Goal: Use online tool/utility: Utilize a website feature to perform a specific function

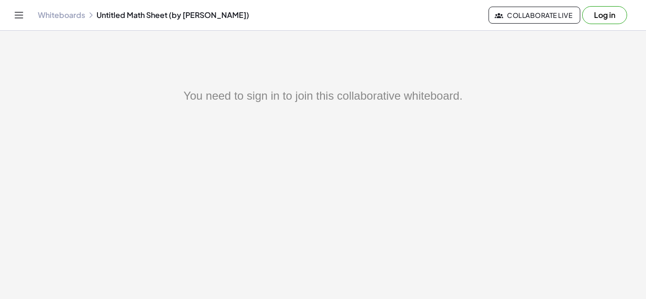
click at [602, 12] on button "Log in" at bounding box center [604, 15] width 45 height 18
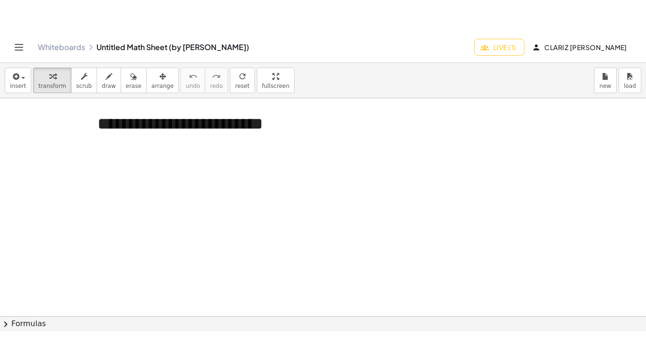
scroll to position [95, 0]
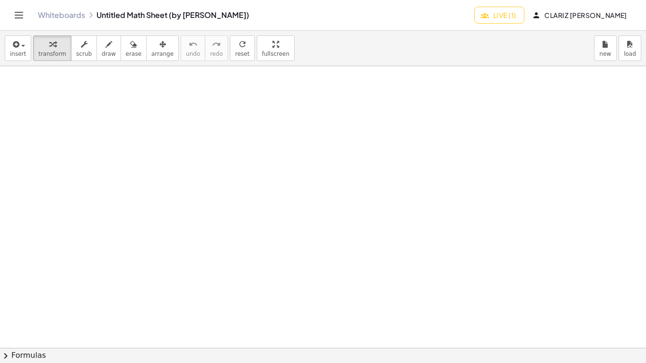
drag, startPoint x: 269, startPoint y: 50, endPoint x: 269, endPoint y: 91, distance: 41.2
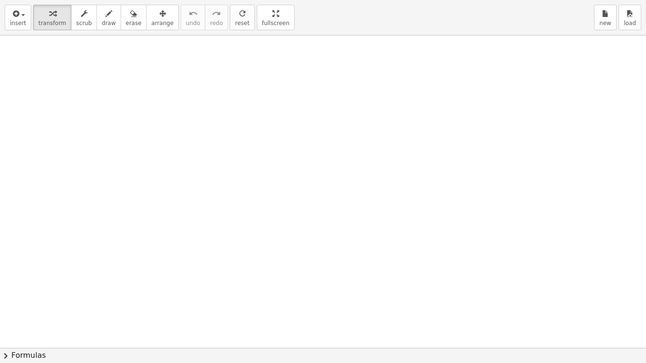
click at [269, 91] on div "**********" at bounding box center [323, 181] width 646 height 363
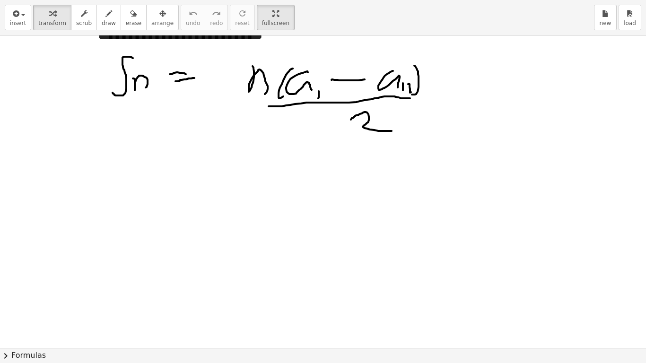
scroll to position [0, 0]
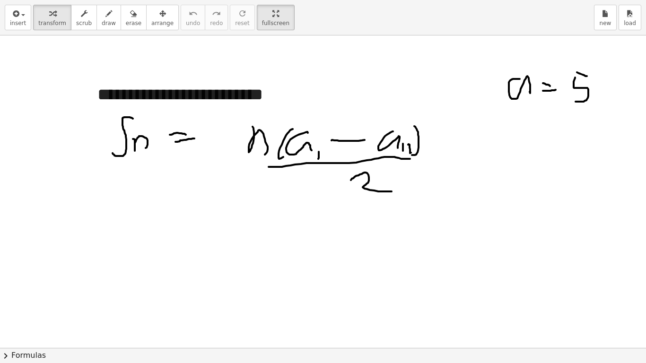
drag, startPoint x: 561, startPoint y: 165, endPoint x: 423, endPoint y: 141, distance: 140.6
click at [423, 141] on div at bounding box center [373, 347] width 746 height 625
drag, startPoint x: 333, startPoint y: 145, endPoint x: 207, endPoint y: 145, distance: 126.8
click at [207, 145] on div at bounding box center [385, 347] width 771 height 625
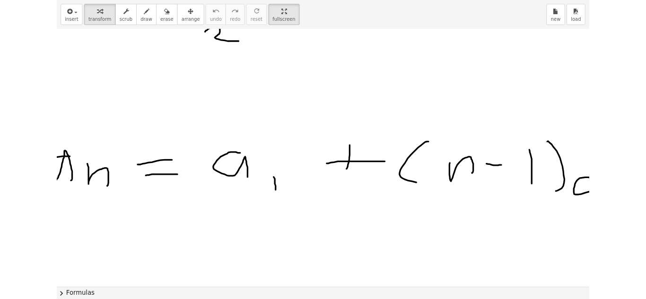
scroll to position [142, 203]
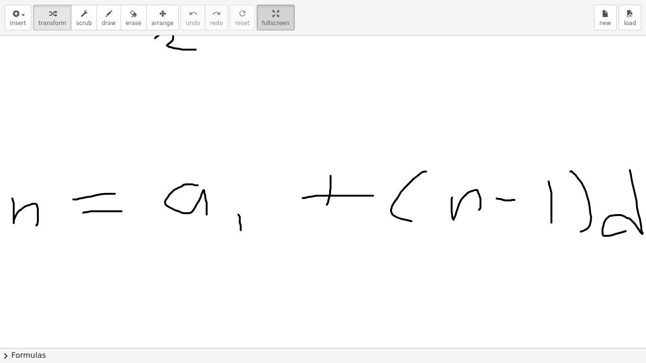
click at [264, 26] on span "fullscreen" at bounding box center [275, 23] width 27 height 7
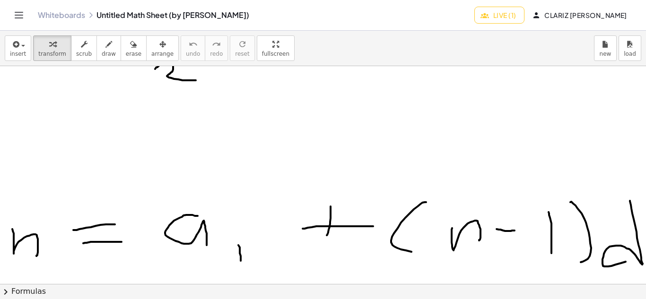
drag, startPoint x: 373, startPoint y: 159, endPoint x: 445, endPoint y: 256, distance: 121.4
click at [412, 215] on div "**********" at bounding box center [323, 165] width 646 height 269
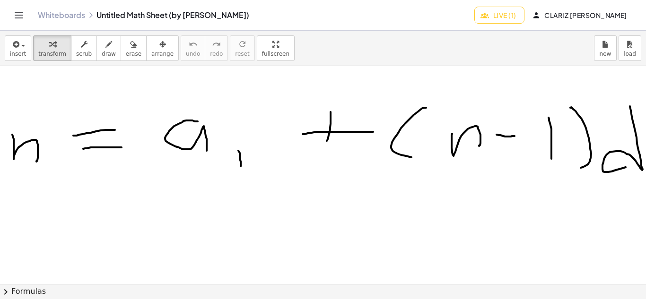
scroll to position [237, 0]
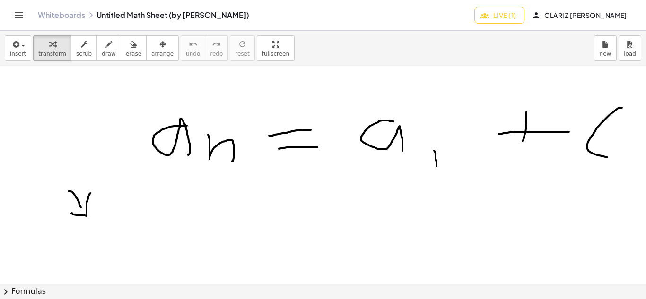
drag, startPoint x: 342, startPoint y: 229, endPoint x: 284, endPoint y: 174, distance: 80.6
click at [342, 228] on div at bounding box center [421, 299] width 842 height 938
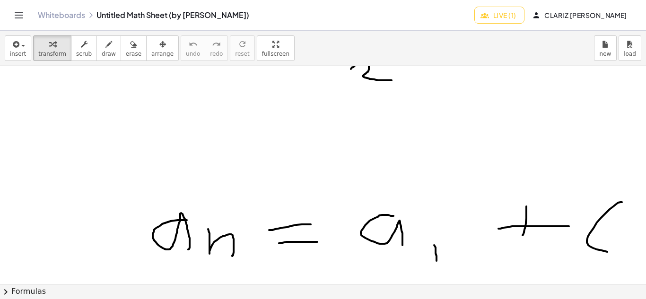
scroll to position [0, 0]
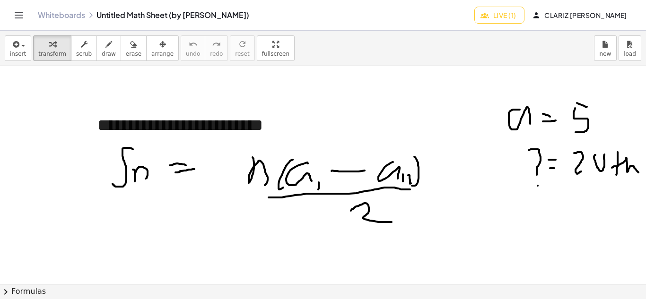
drag, startPoint x: 410, startPoint y: 265, endPoint x: 426, endPoint y: 272, distance: 16.8
drag, startPoint x: 431, startPoint y: 284, endPoint x: 490, endPoint y: 283, distance: 58.7
click at [490, 283] on div "**********" at bounding box center [323, 165] width 646 height 269
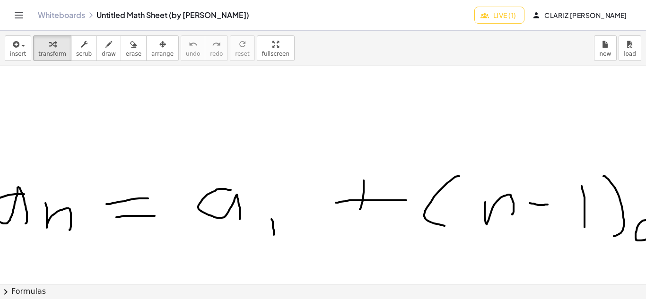
scroll to position [237, 163]
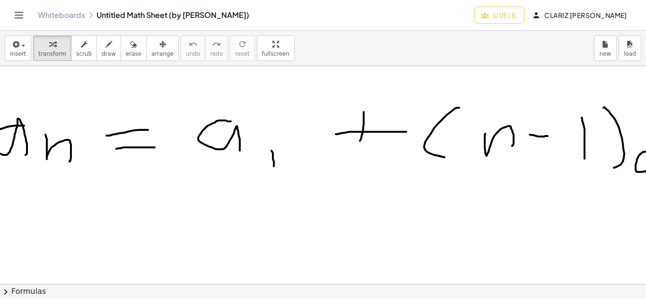
click at [267, 278] on div "**********" at bounding box center [323, 175] width 646 height 218
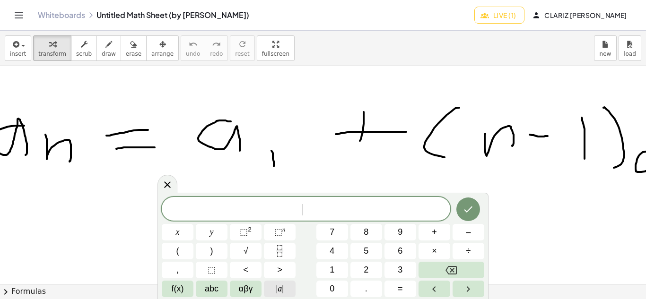
click at [230, 278] on div "​ x y ⬚ 2 ⬚ n 7 8 9 + – ( ) √ 4 5 6 × ÷ , ⬚ < > 1 2 3 f(x) abc αβγ | a | 0 . =" at bounding box center [323, 247] width 323 height 100
click at [164, 191] on div at bounding box center [168, 184] width 20 height 18
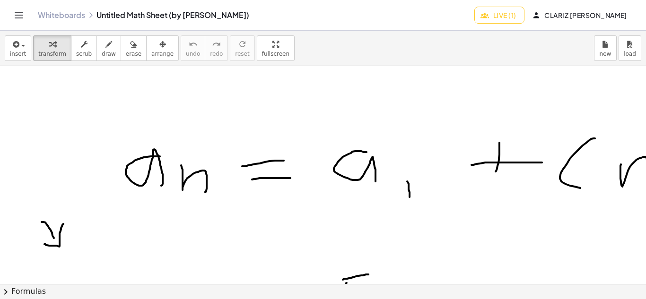
scroll to position [189, 27]
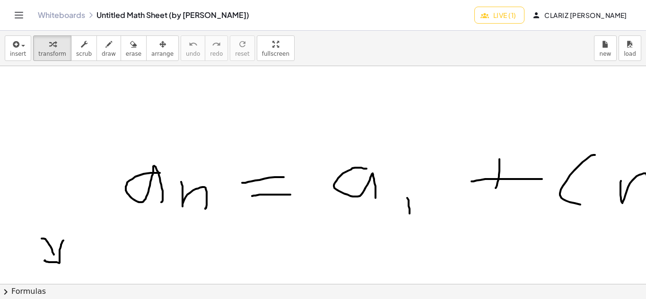
drag, startPoint x: 449, startPoint y: 275, endPoint x: 522, endPoint y: 269, distance: 73.1
click at [596, 295] on div "**********" at bounding box center [323, 165] width 646 height 269
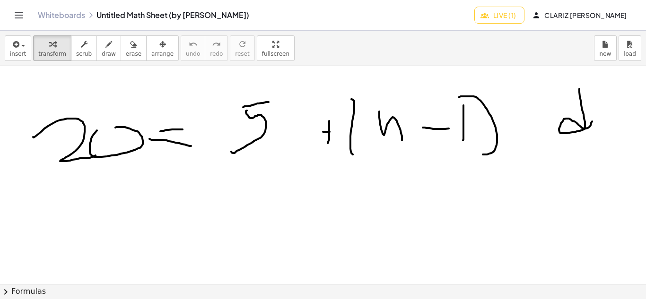
scroll to position [378, 128]
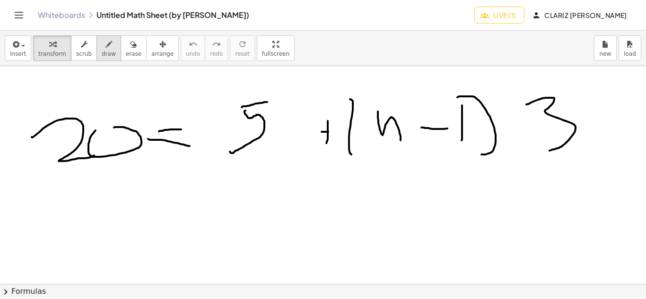
click at [96, 57] on button "draw" at bounding box center [108, 48] width 25 height 26
drag, startPoint x: 351, startPoint y: 193, endPoint x: 360, endPoint y: 219, distance: 28.6
click at [351, 220] on div at bounding box center [293, 157] width 842 height 938
drag, startPoint x: 374, startPoint y: 207, endPoint x: 396, endPoint y: 216, distance: 23.5
click at [396, 216] on div at bounding box center [293, 157] width 842 height 938
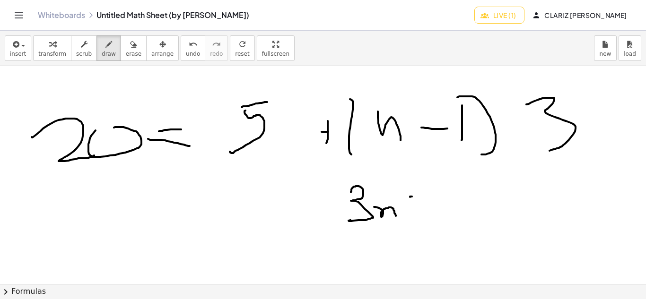
drag, startPoint x: 410, startPoint y: 197, endPoint x: 445, endPoint y: 201, distance: 34.7
click at [445, 201] on div at bounding box center [293, 157] width 842 height 938
drag, startPoint x: 456, startPoint y: 188, endPoint x: 459, endPoint y: 218, distance: 30.5
click at [465, 217] on div at bounding box center [293, 157] width 842 height 938
drag, startPoint x: 313, startPoint y: 185, endPoint x: 308, endPoint y: 222, distance: 37.7
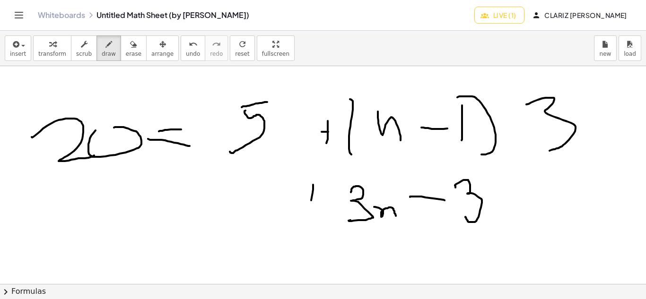
click at [308, 222] on div at bounding box center [293, 157] width 842 height 938
drag, startPoint x: 306, startPoint y: 196, endPoint x: 296, endPoint y: 210, distance: 16.9
click at [315, 202] on div at bounding box center [293, 157] width 842 height 938
drag, startPoint x: 256, startPoint y: 189, endPoint x: 251, endPoint y: 228, distance: 39.7
click at [251, 228] on div at bounding box center [293, 157] width 842 height 938
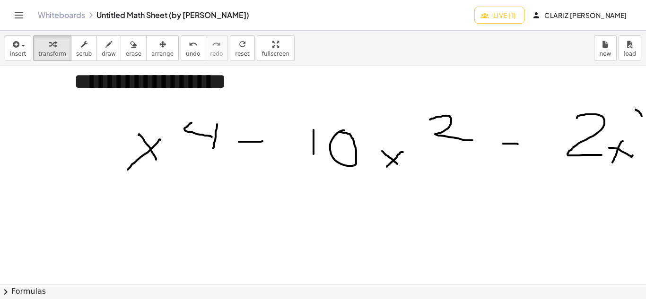
scroll to position [47, 96]
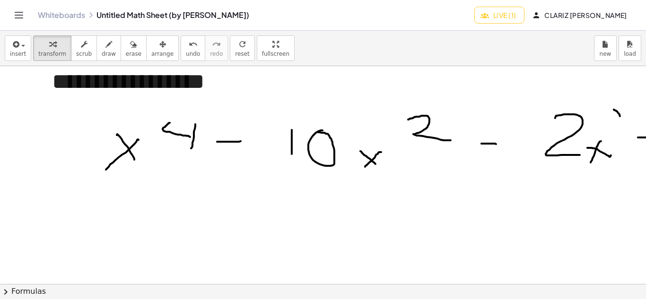
click at [580, 273] on div at bounding box center [325, 237] width 842 height 436
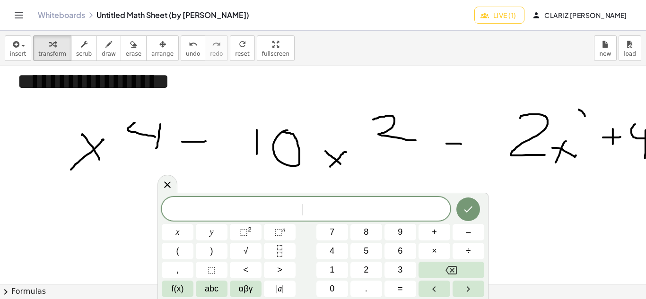
scroll to position [47, 134]
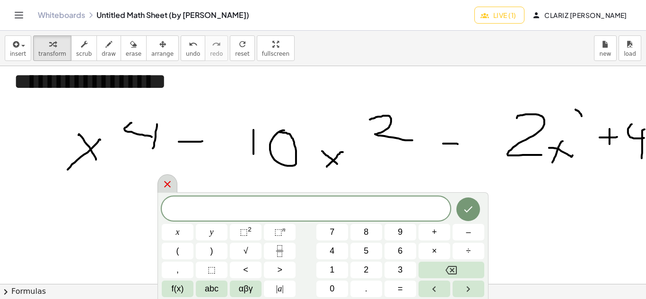
click at [167, 190] on icon at bounding box center [167, 184] width 11 height 11
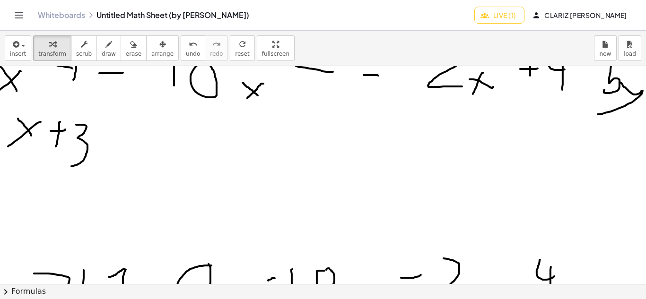
scroll to position [112, 220]
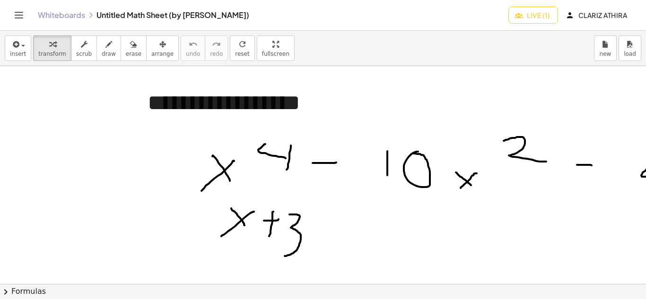
scroll to position [47, 0]
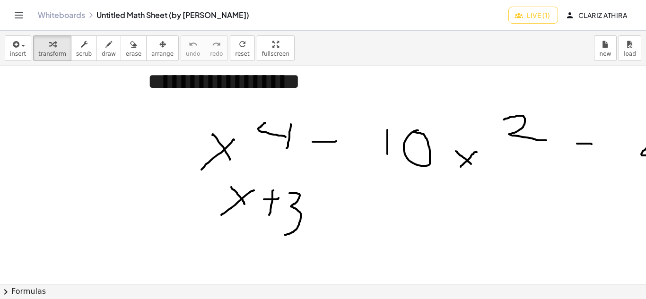
drag, startPoint x: 458, startPoint y: 289, endPoint x: 450, endPoint y: 244, distance: 46.0
click at [562, 290] on button "chevron_right Formulas" at bounding box center [323, 291] width 646 height 15
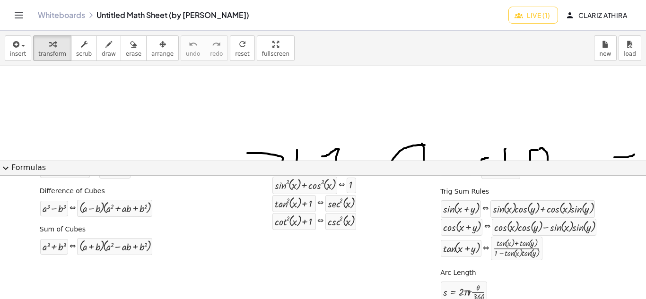
scroll to position [207, 0]
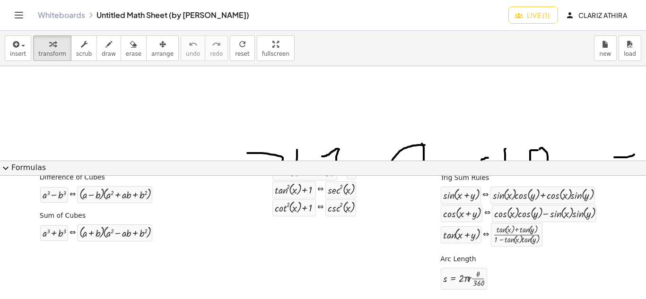
click at [8, 166] on span "expand_more" at bounding box center [5, 168] width 11 height 11
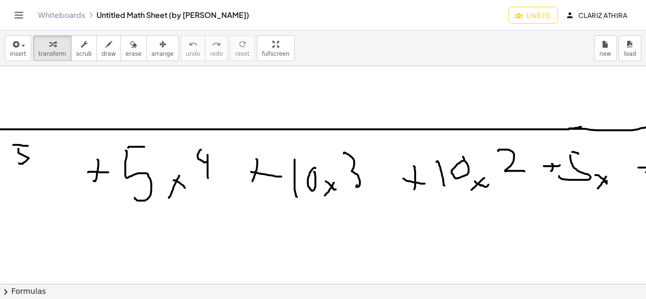
scroll to position [785, 143]
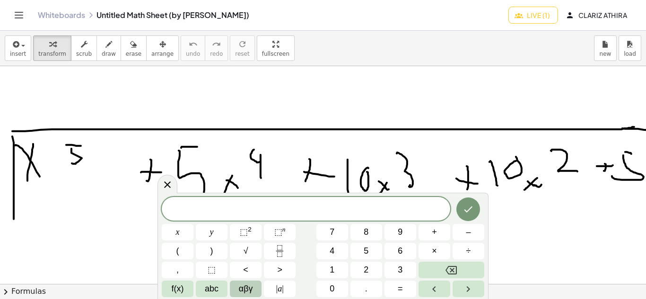
click at [247, 282] on button "αβγ" at bounding box center [246, 289] width 32 height 17
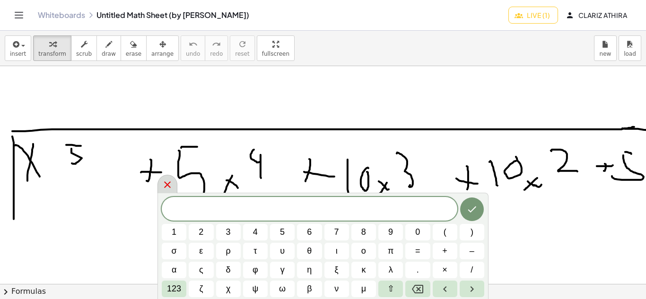
click at [166, 184] on icon at bounding box center [167, 184] width 11 height 11
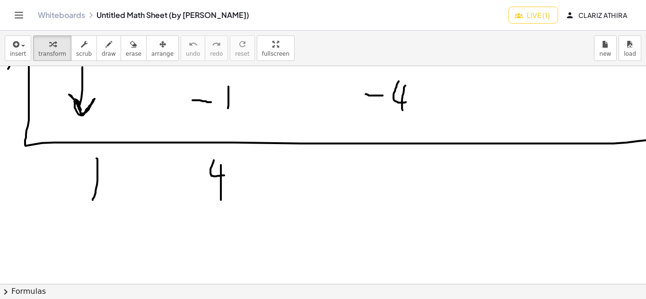
scroll to position [1021, 119]
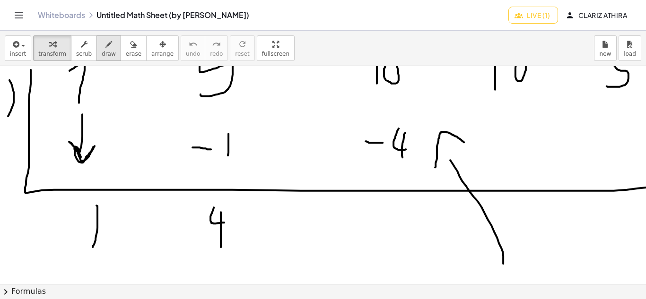
click at [105, 46] on icon "button" at bounding box center [108, 44] width 7 height 11
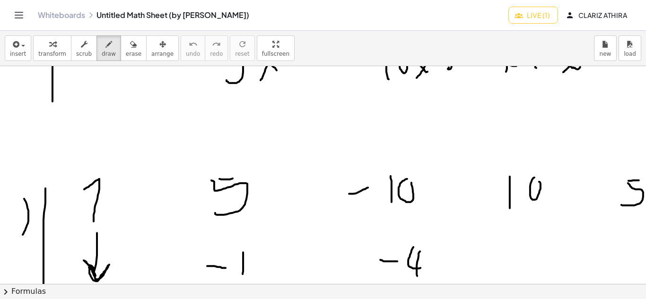
scroll to position [890, 105]
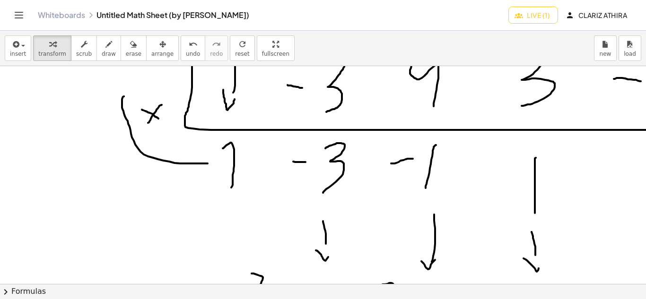
scroll to position [473, 105]
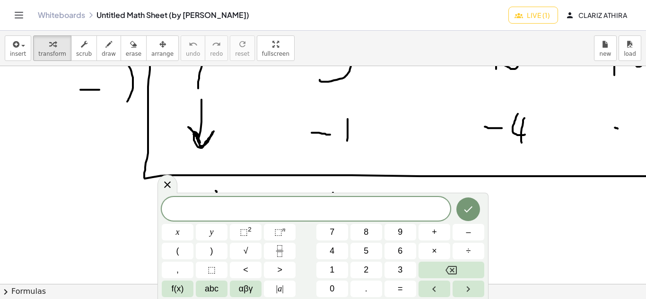
scroll to position [1041, 0]
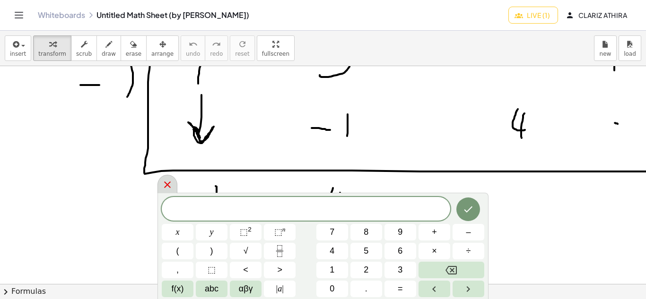
click at [170, 188] on icon at bounding box center [167, 184] width 11 height 11
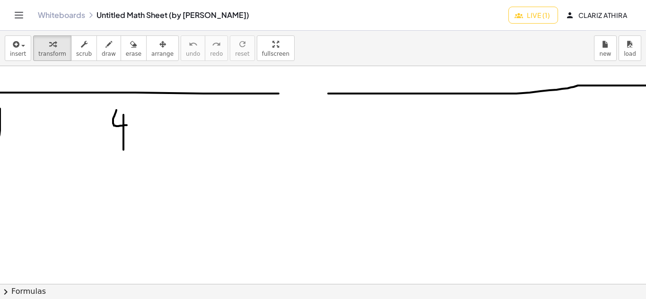
scroll to position [1135, 217]
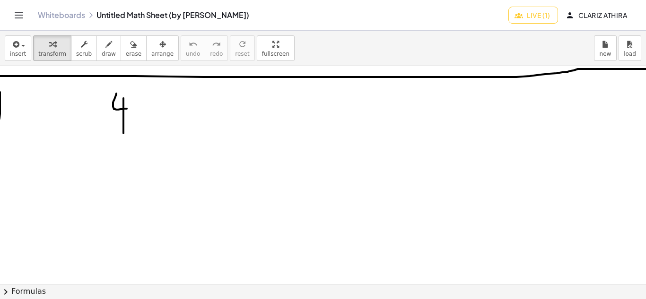
drag, startPoint x: 298, startPoint y: 89, endPoint x: 283, endPoint y: 98, distance: 17.5
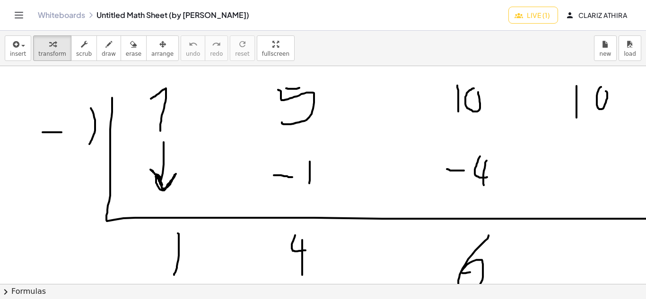
scroll to position [993, 0]
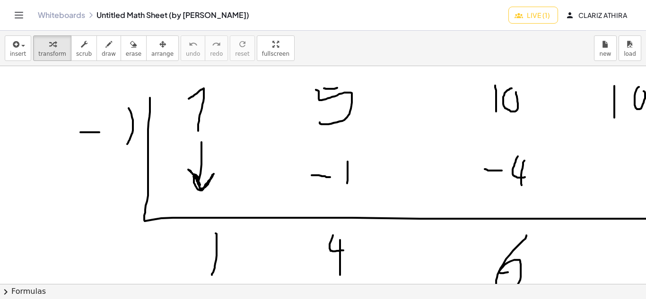
drag, startPoint x: 211, startPoint y: 273, endPoint x: 231, endPoint y: 273, distance: 19.9
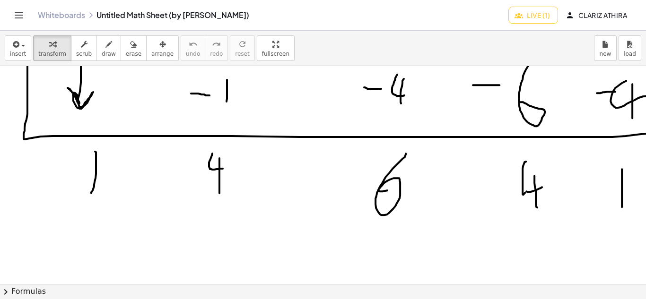
scroll to position [1088, 121]
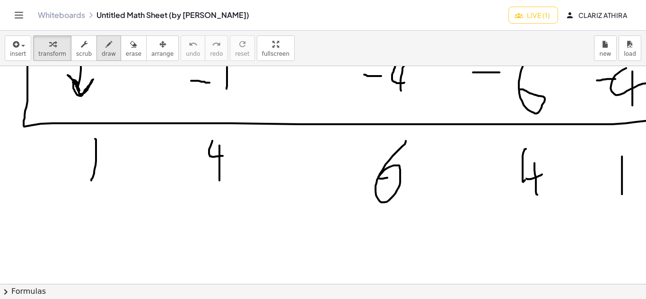
click at [102, 45] on div "button" at bounding box center [109, 43] width 14 height 11
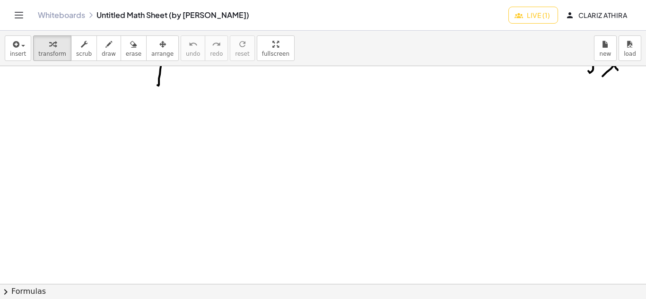
scroll to position [1457, 63]
drag, startPoint x: 61, startPoint y: 123, endPoint x: 68, endPoint y: 140, distance: 19.3
click at [102, 53] on span "draw" at bounding box center [109, 54] width 14 height 7
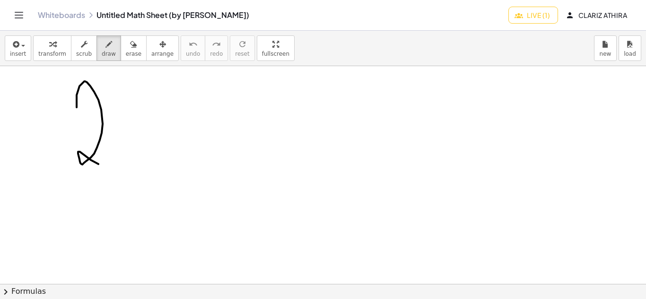
drag, startPoint x: 77, startPoint y: 107, endPoint x: 125, endPoint y: 161, distance: 72.4
drag, startPoint x: 63, startPoint y: 158, endPoint x: 83, endPoint y: 184, distance: 32.4
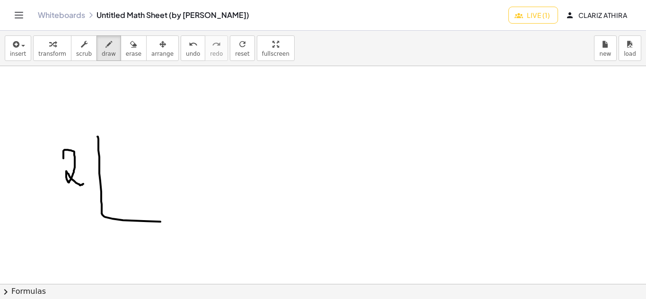
drag, startPoint x: 97, startPoint y: 137, endPoint x: 417, endPoint y: 219, distance: 330.2
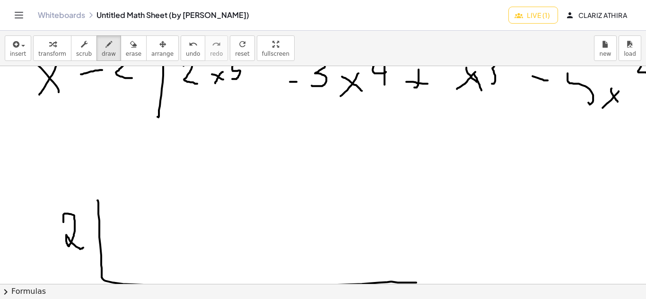
scroll to position [1363, 63]
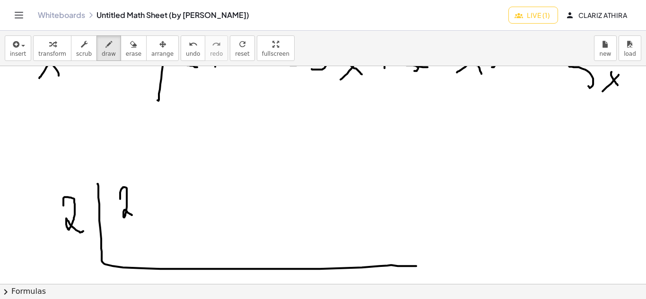
drag, startPoint x: 120, startPoint y: 199, endPoint x: 133, endPoint y: 216, distance: 21.3
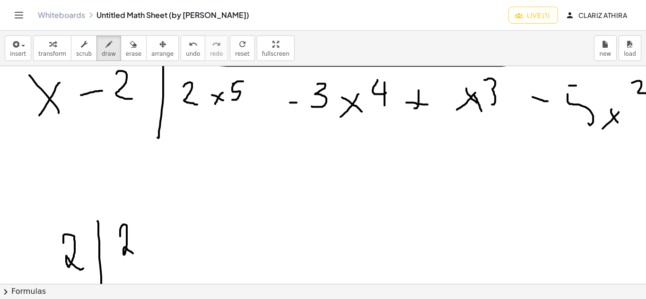
scroll to position [1315, 63]
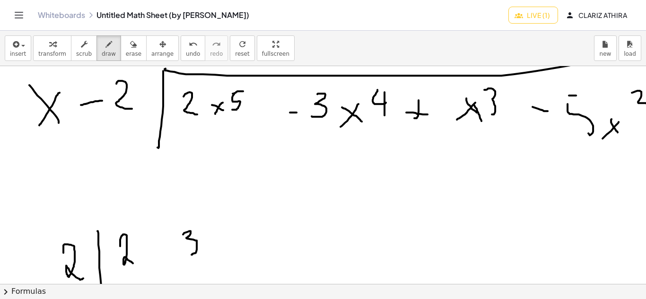
drag, startPoint x: 183, startPoint y: 235, endPoint x: 210, endPoint y: 255, distance: 34.1
drag, startPoint x: 255, startPoint y: 229, endPoint x: 260, endPoint y: 255, distance: 27.0
drag, startPoint x: 306, startPoint y: 226, endPoint x: 305, endPoint y: 253, distance: 26.5
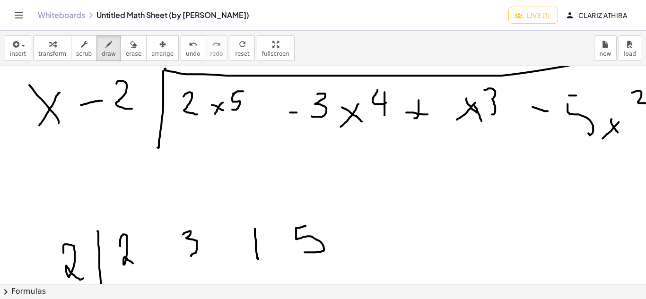
drag, startPoint x: 375, startPoint y: 276, endPoint x: 399, endPoint y: 277, distance: 24.2
click at [399, 277] on div "**********" at bounding box center [323, 175] width 646 height 218
click at [186, 56] on span "undo" at bounding box center [193, 54] width 14 height 7
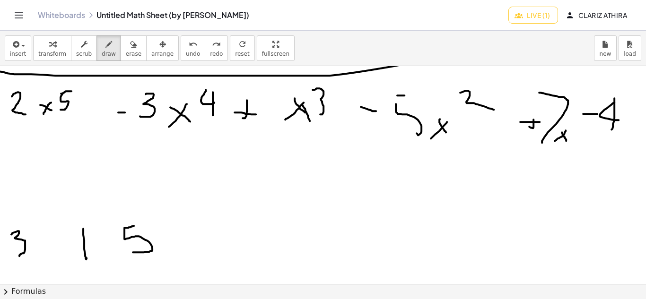
scroll to position [1315, 234]
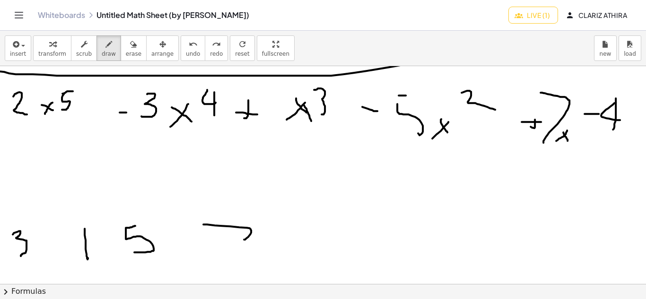
drag, startPoint x: 204, startPoint y: 225, endPoint x: 242, endPoint y: 245, distance: 42.7
click at [184, 61] on div "insert select one: Math Expression Function Text transform scrub draw erase arr…" at bounding box center [323, 48] width 646 height 35
drag, startPoint x: 213, startPoint y: 221, endPoint x: 228, endPoint y: 250, distance: 31.9
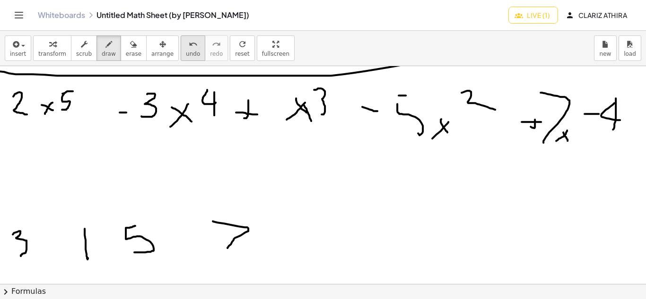
click at [186, 56] on span "undo" at bounding box center [193, 54] width 14 height 7
drag, startPoint x: 213, startPoint y: 220, endPoint x: 220, endPoint y: 261, distance: 41.4
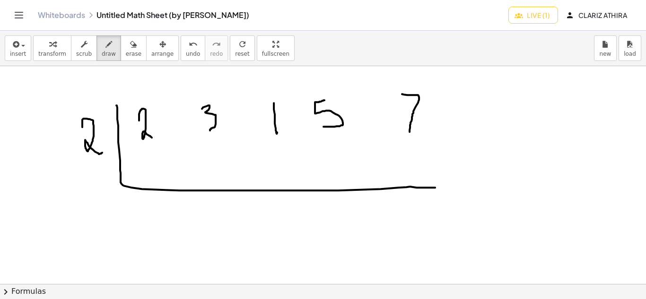
scroll to position [1457, 44]
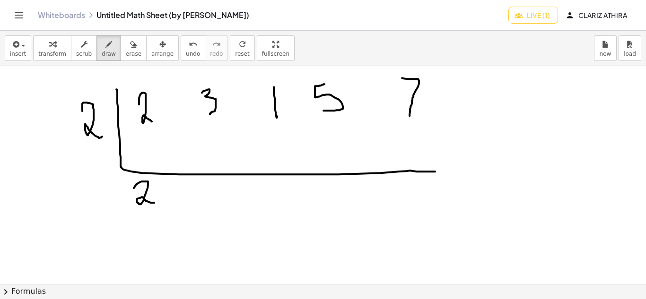
drag, startPoint x: 134, startPoint y: 188, endPoint x: 154, endPoint y: 203, distance: 25.1
click at [186, 48] on div "undo" at bounding box center [193, 43] width 14 height 11
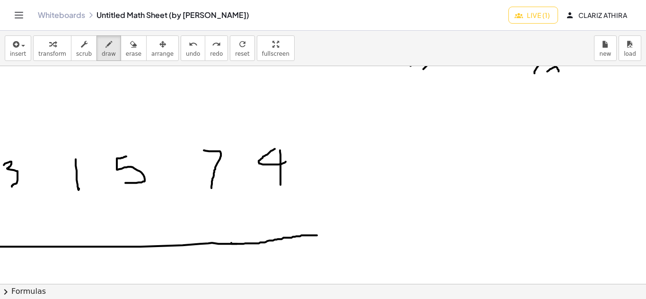
scroll to position [1410, 250]
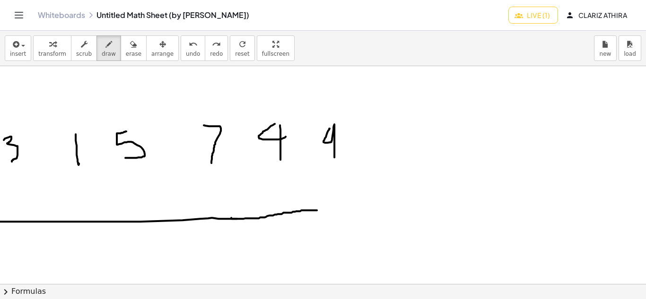
drag, startPoint x: 323, startPoint y: 129, endPoint x: 327, endPoint y: 158, distance: 29.2
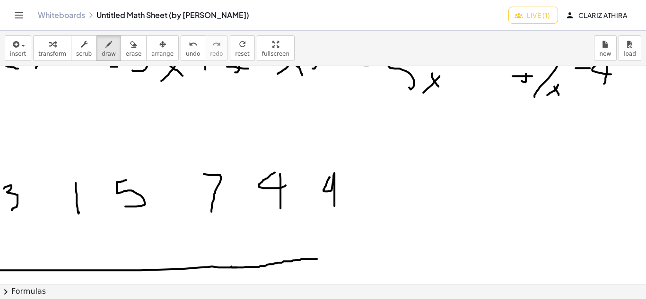
scroll to position [1315, 250]
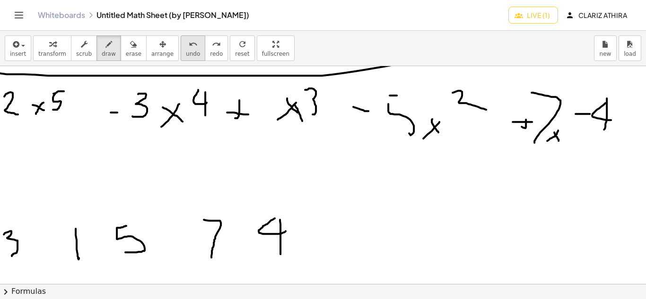
click at [189, 45] on icon "undo" at bounding box center [193, 44] width 9 height 11
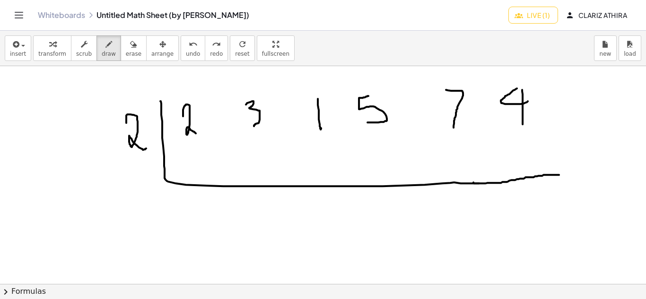
scroll to position [1457, 0]
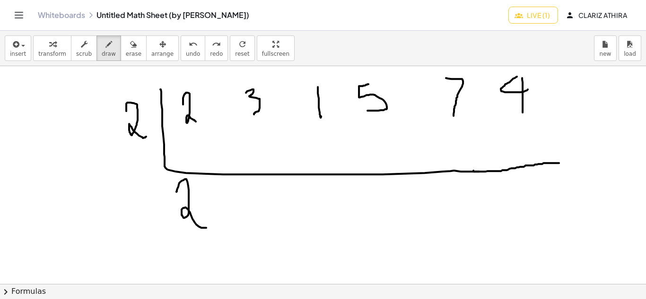
drag, startPoint x: 176, startPoint y: 192, endPoint x: 208, endPoint y: 222, distance: 43.2
click at [189, 49] on icon "undo" at bounding box center [193, 44] width 9 height 11
drag, startPoint x: 175, startPoint y: 187, endPoint x: 200, endPoint y: 202, distance: 29.3
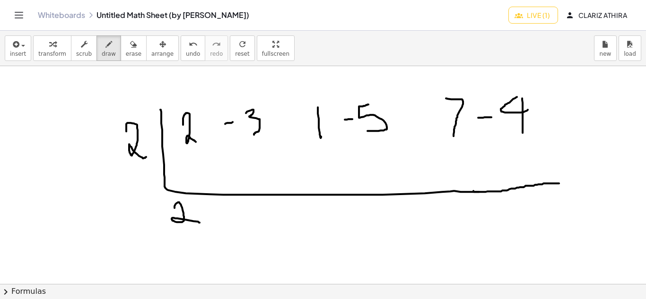
scroll to position [1439, 0]
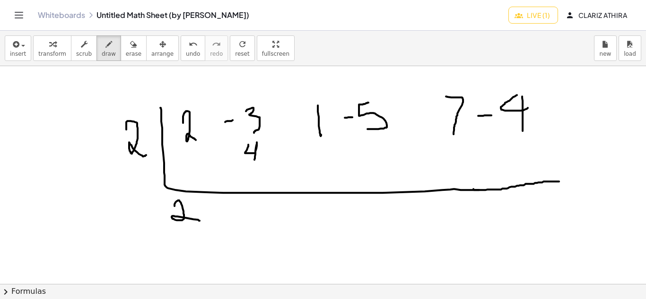
drag, startPoint x: 248, startPoint y: 145, endPoint x: 254, endPoint y: 169, distance: 25.4
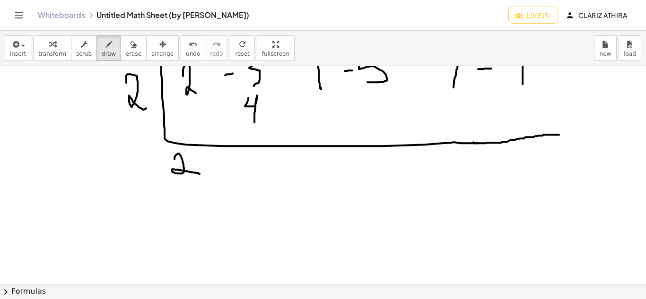
scroll to position [1486, 0]
drag, startPoint x: 243, startPoint y: 156, endPoint x: 241, endPoint y: 172, distance: 15.7
drag, startPoint x: 251, startPoint y: 156, endPoint x: 262, endPoint y: 167, distance: 15.8
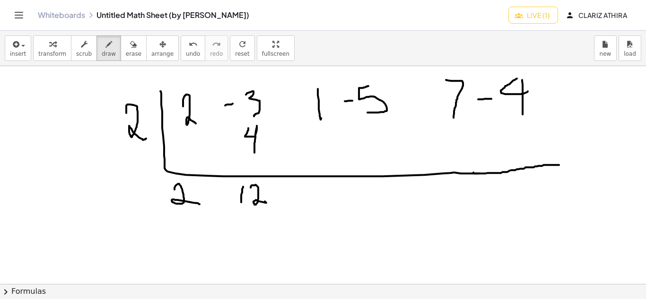
scroll to position [1439, 0]
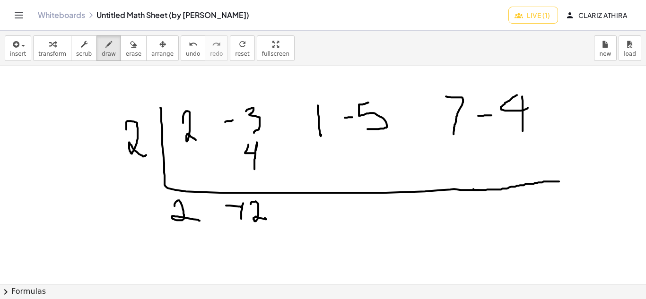
drag, startPoint x: 227, startPoint y: 206, endPoint x: 237, endPoint y: 205, distance: 10.0
click at [186, 53] on span "undo" at bounding box center [193, 54] width 14 height 7
click at [186, 54] on span "undo" at bounding box center [193, 54] width 14 height 7
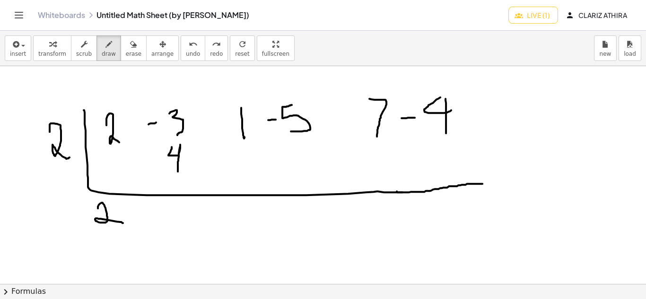
scroll to position [1439, 77]
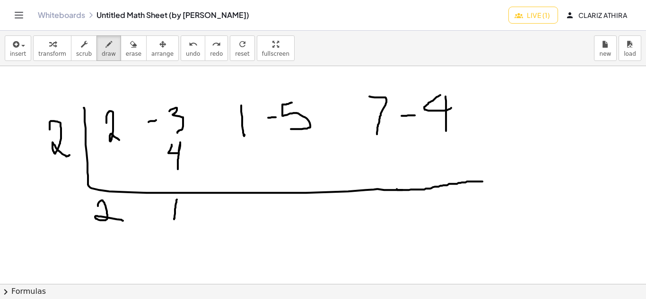
drag, startPoint x: 176, startPoint y: 201, endPoint x: 174, endPoint y: 219, distance: 18.6
drag, startPoint x: 239, startPoint y: 153, endPoint x: 252, endPoint y: 167, distance: 19.1
drag, startPoint x: 177, startPoint y: 53, endPoint x: 183, endPoint y: 70, distance: 18.6
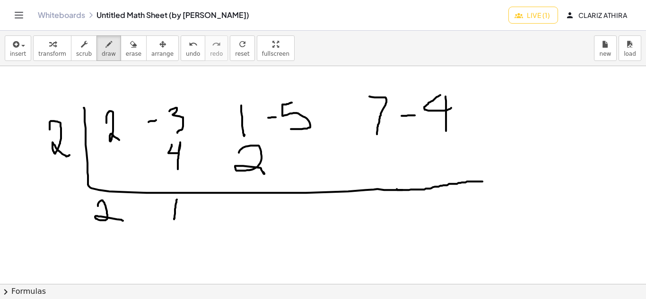
click at [186, 52] on span "undo" at bounding box center [193, 54] width 14 height 7
drag, startPoint x: 233, startPoint y: 152, endPoint x: 252, endPoint y: 171, distance: 26.8
drag, startPoint x: 214, startPoint y: 156, endPoint x: 219, endPoint y: 157, distance: 5.9
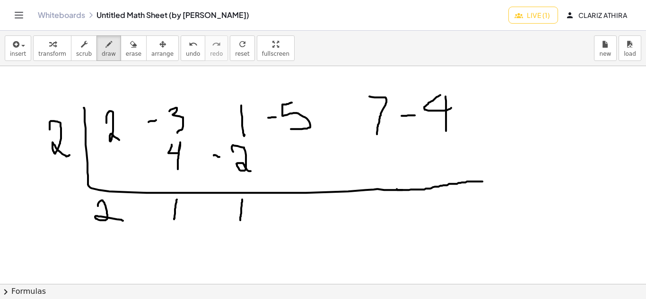
drag, startPoint x: 242, startPoint y: 200, endPoint x: 240, endPoint y: 222, distance: 22.8
drag, startPoint x: 290, startPoint y: 154, endPoint x: 306, endPoint y: 163, distance: 17.8
click at [186, 54] on span "undo" at bounding box center [193, 54] width 14 height 7
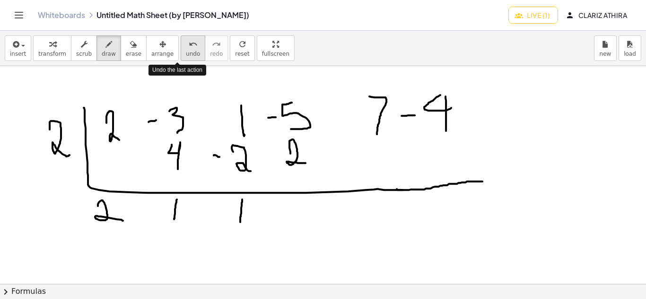
click at [186, 53] on span "undo" at bounding box center [193, 54] width 14 height 7
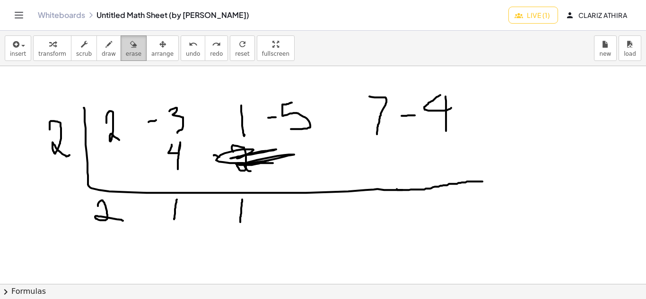
click at [131, 41] on button "erase" at bounding box center [134, 48] width 26 height 26
drag, startPoint x: 267, startPoint y: 160, endPoint x: 293, endPoint y: 167, distance: 26.8
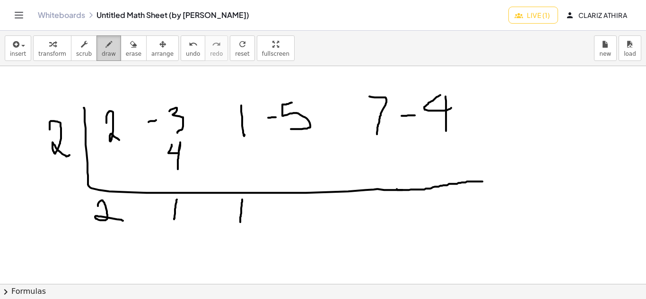
click at [109, 49] on button "draw" at bounding box center [108, 48] width 25 height 26
drag, startPoint x: 233, startPoint y: 153, endPoint x: 258, endPoint y: 166, distance: 27.7
click at [130, 46] on icon "button" at bounding box center [133, 44] width 7 height 11
drag, startPoint x: 252, startPoint y: 236, endPoint x: 244, endPoint y: 222, distance: 16.1
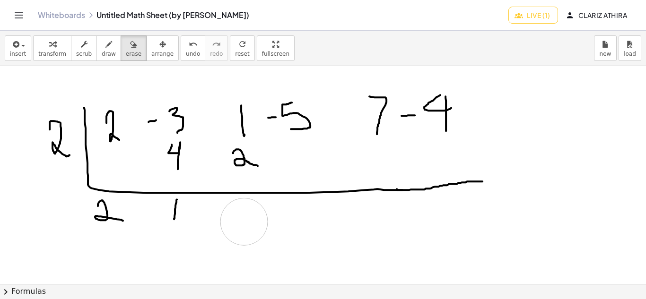
click at [102, 51] on span "draw" at bounding box center [109, 54] width 14 height 7
drag, startPoint x: 235, startPoint y: 203, endPoint x: 231, endPoint y: 219, distance: 16.1
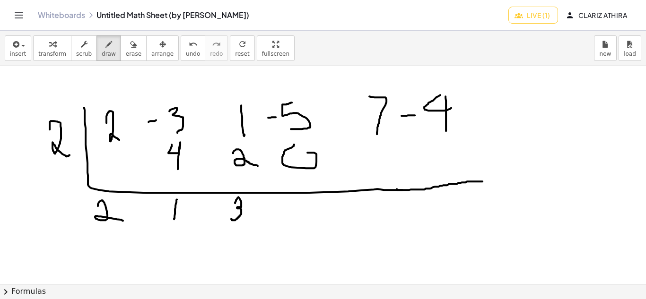
drag, startPoint x: 294, startPoint y: 145, endPoint x: 295, endPoint y: 153, distance: 8.6
click at [181, 50] on button "undo undo" at bounding box center [193, 48] width 25 height 26
drag, startPoint x: 287, startPoint y: 146, endPoint x: 298, endPoint y: 146, distance: 10.9
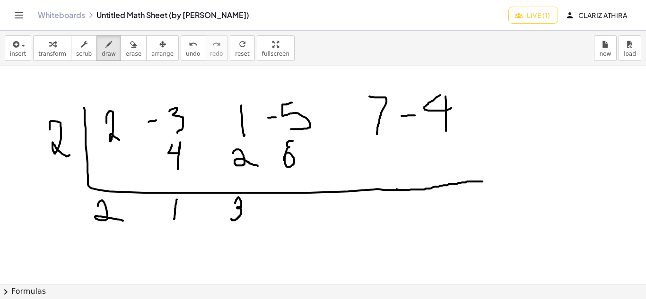
drag, startPoint x: 364, startPoint y: 151, endPoint x: 378, endPoint y: 167, distance: 21.1
drag, startPoint x: 368, startPoint y: 199, endPoint x: 376, endPoint y: 197, distance: 7.9
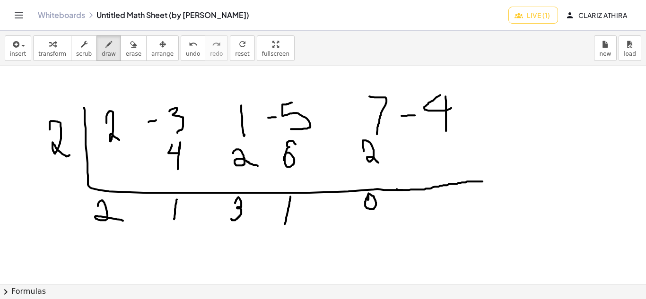
drag, startPoint x: 375, startPoint y: 197, endPoint x: 375, endPoint y: 223, distance: 26.0
drag, startPoint x: 417, startPoint y: 142, endPoint x: 417, endPoint y: 167, distance: 25.1
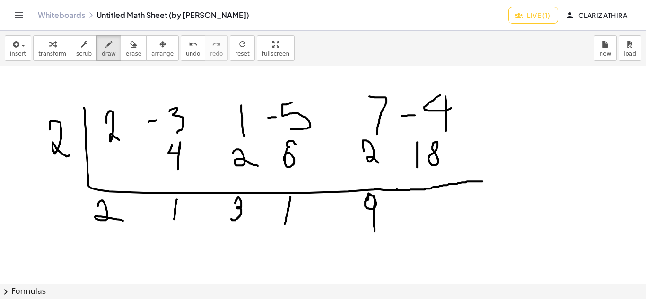
drag, startPoint x: 418, startPoint y: 193, endPoint x: 421, endPoint y: 221, distance: 28.5
drag, startPoint x: 426, startPoint y: 200, endPoint x: 434, endPoint y: 197, distance: 8.5
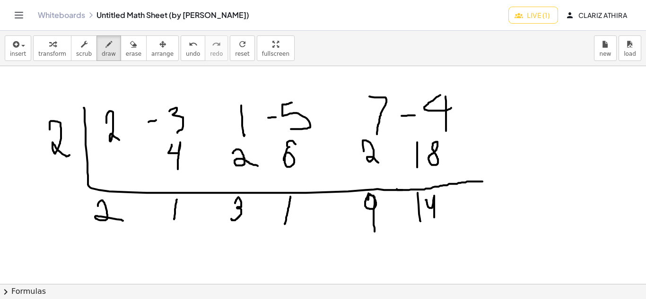
drag, startPoint x: 434, startPoint y: 196, endPoint x: 439, endPoint y: 233, distance: 37.7
drag, startPoint x: 126, startPoint y: 208, endPoint x: 128, endPoint y: 219, distance: 10.6
click at [186, 52] on span "undo" at bounding box center [193, 54] width 14 height 7
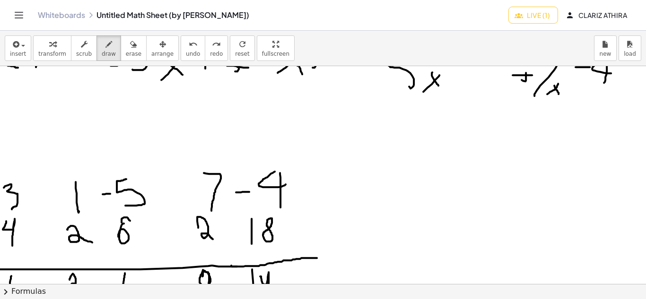
scroll to position [1439, 250]
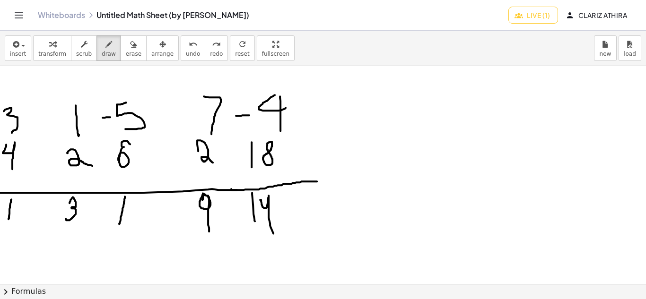
drag, startPoint x: 272, startPoint y: 288, endPoint x: 203, endPoint y: 268, distance: 72.2
click at [197, 272] on div "**********" at bounding box center [323, 165] width 646 height 269
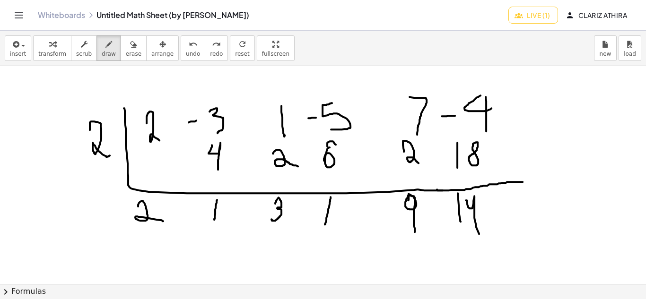
scroll to position [1439, 37]
drag, startPoint x: 170, startPoint y: 209, endPoint x: 169, endPoint y: 219, distance: 10.4
drag, startPoint x: 176, startPoint y: 212, endPoint x: 169, endPoint y: 218, distance: 8.7
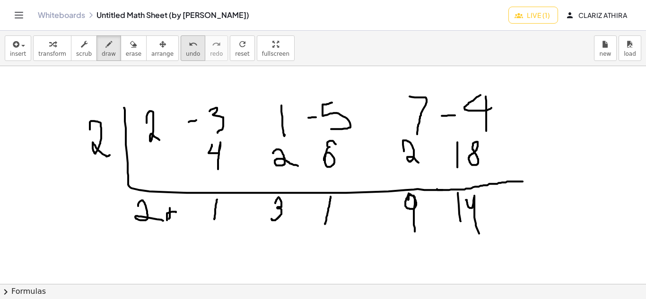
click at [189, 43] on icon "undo" at bounding box center [193, 44] width 9 height 11
drag, startPoint x: 159, startPoint y: 209, endPoint x: 165, endPoint y: 214, distance: 7.7
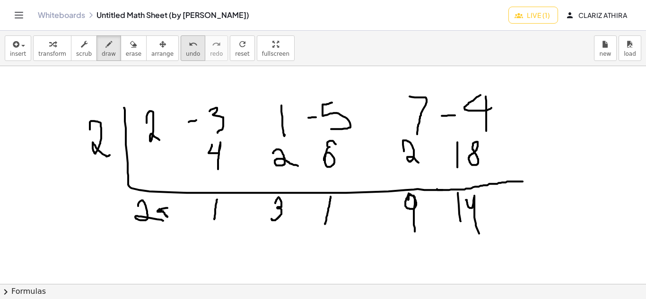
click at [181, 50] on button "undo undo" at bounding box center [193, 48] width 25 height 26
click at [189, 47] on icon "undo" at bounding box center [193, 44] width 9 height 11
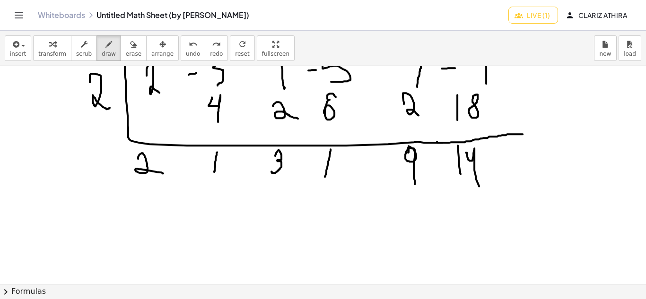
scroll to position [1534, 37]
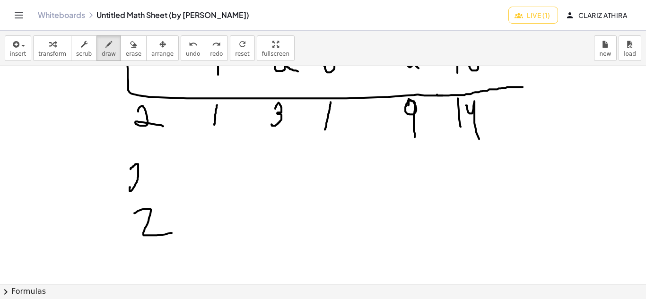
drag, startPoint x: 131, startPoint y: 169, endPoint x: 132, endPoint y: 181, distance: 12.0
click at [186, 52] on span "undo" at bounding box center [193, 54] width 14 height 7
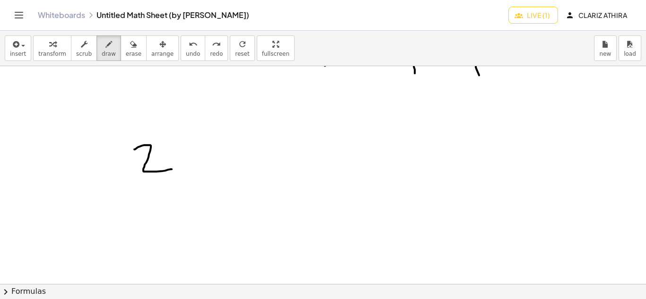
scroll to position [1581, 37]
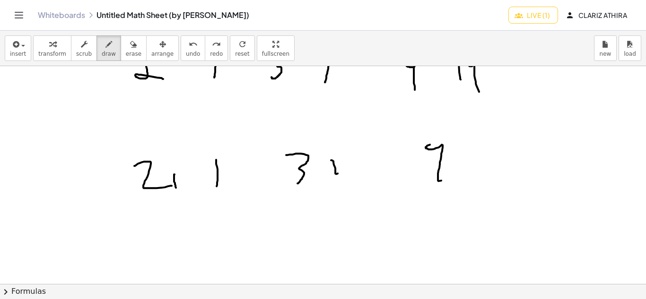
drag, startPoint x: 174, startPoint y: 175, endPoint x: 176, endPoint y: 188, distance: 13.9
drag, startPoint x: 180, startPoint y: 175, endPoint x: 171, endPoint y: 185, distance: 13.7
drag, startPoint x: 188, startPoint y: 160, endPoint x: 184, endPoint y: 171, distance: 12.1
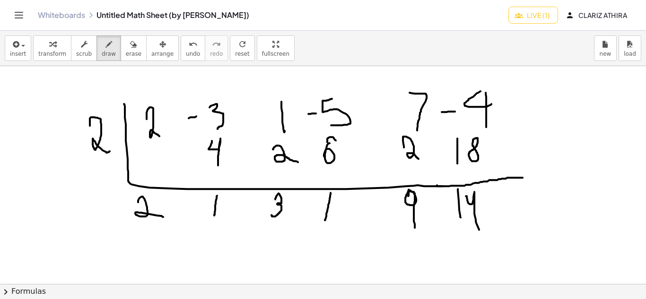
scroll to position [1344, 37]
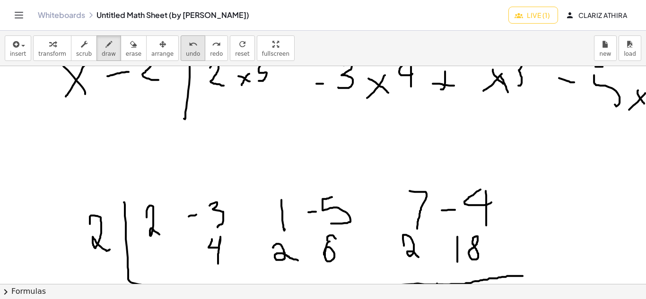
click at [186, 54] on span "undo" at bounding box center [193, 54] width 14 height 7
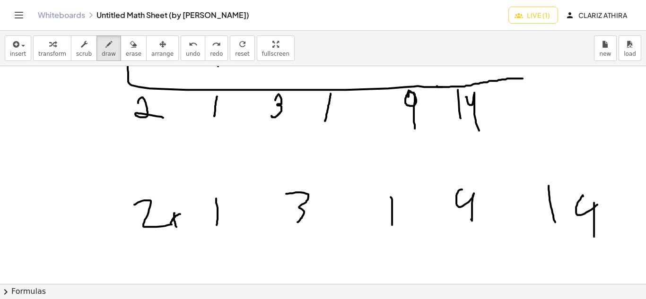
scroll to position [1581, 37]
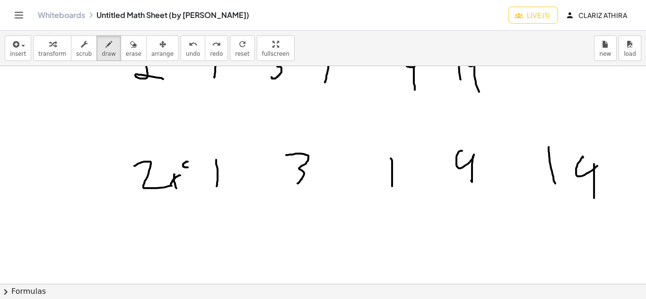
drag, startPoint x: 192, startPoint y: 160, endPoint x: 191, endPoint y: 175, distance: 14.7
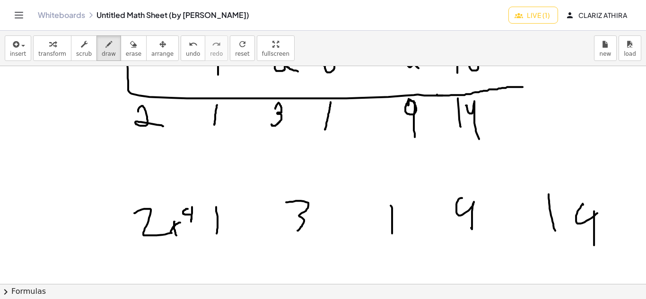
scroll to position [1628, 37]
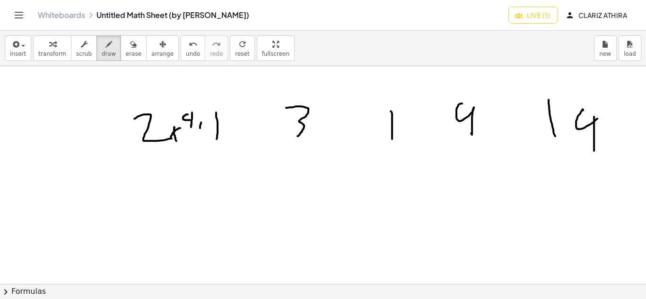
drag, startPoint x: 201, startPoint y: 123, endPoint x: 200, endPoint y: 129, distance: 6.7
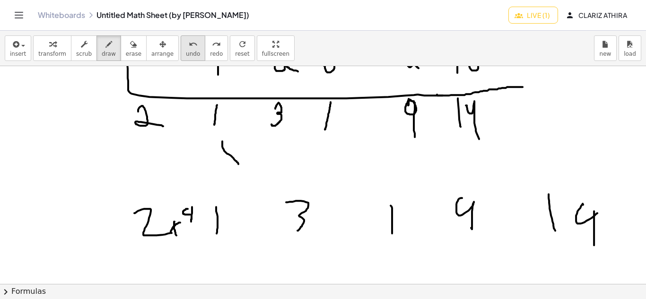
click at [181, 48] on button "undo undo" at bounding box center [193, 48] width 25 height 26
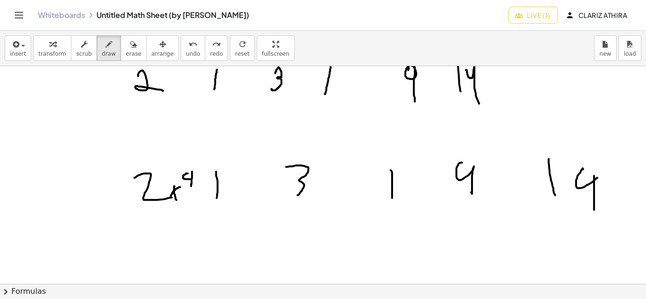
scroll to position [1628, 37]
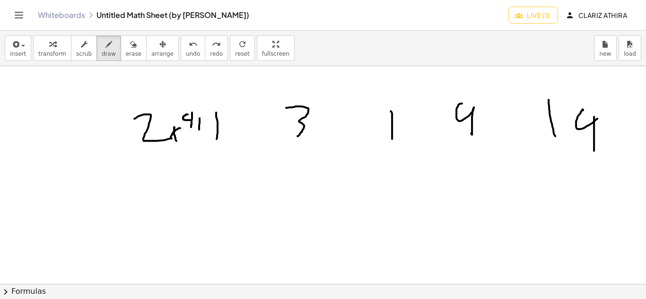
drag, startPoint x: 200, startPoint y: 118, endPoint x: 199, endPoint y: 140, distance: 21.3
drag, startPoint x: 193, startPoint y: 127, endPoint x: 202, endPoint y: 127, distance: 8.5
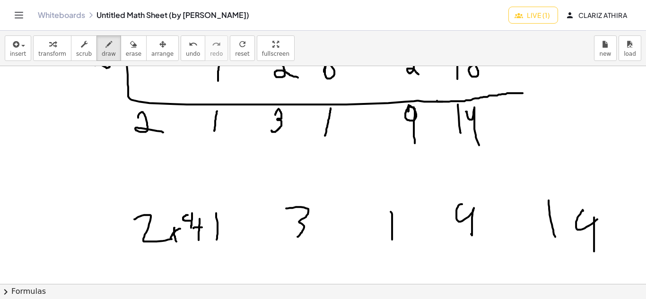
scroll to position [1581, 37]
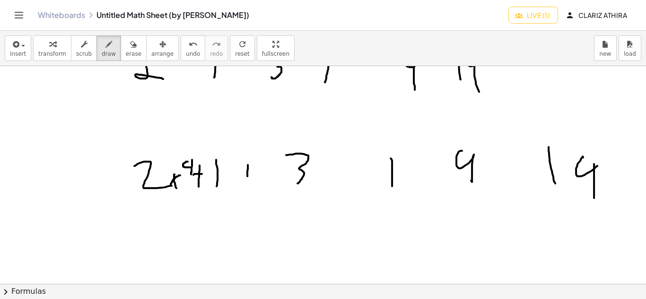
drag, startPoint x: 248, startPoint y: 165, endPoint x: 247, endPoint y: 176, distance: 11.4
drag, startPoint x: 241, startPoint y: 171, endPoint x: 248, endPoint y: 169, distance: 6.8
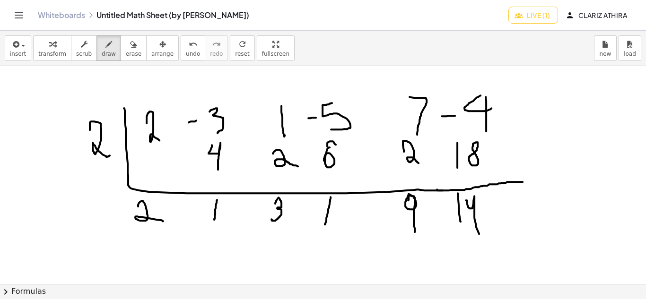
scroll to position [1439, 37]
click at [184, 50] on button "undo undo" at bounding box center [193, 48] width 25 height 26
drag, startPoint x: 184, startPoint y: 50, endPoint x: 186, endPoint y: 59, distance: 8.7
click at [184, 50] on button "undo undo" at bounding box center [193, 48] width 25 height 26
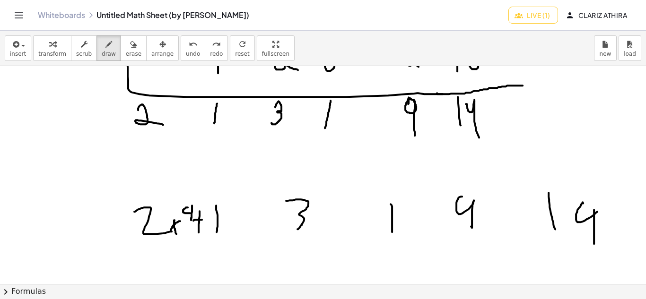
scroll to position [1628, 37]
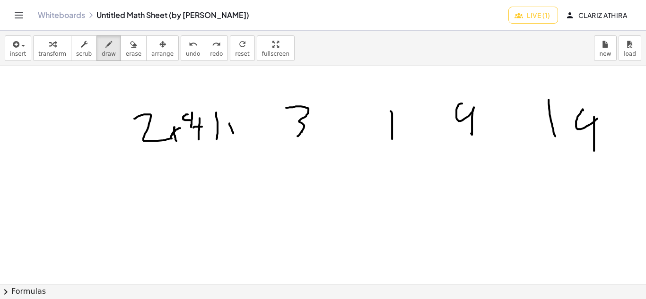
drag, startPoint x: 229, startPoint y: 123, endPoint x: 234, endPoint y: 134, distance: 11.7
drag, startPoint x: 236, startPoint y: 123, endPoint x: 228, endPoint y: 133, distance: 13.5
drag, startPoint x: 243, startPoint y: 111, endPoint x: 244, endPoint y: 122, distance: 11.4
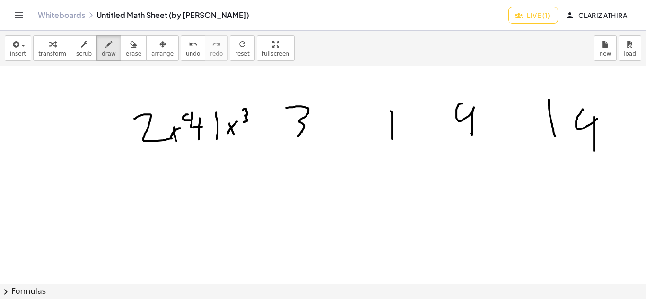
drag, startPoint x: 267, startPoint y: 114, endPoint x: 264, endPoint y: 130, distance: 15.4
drag, startPoint x: 261, startPoint y: 120, endPoint x: 266, endPoint y: 121, distance: 4.8
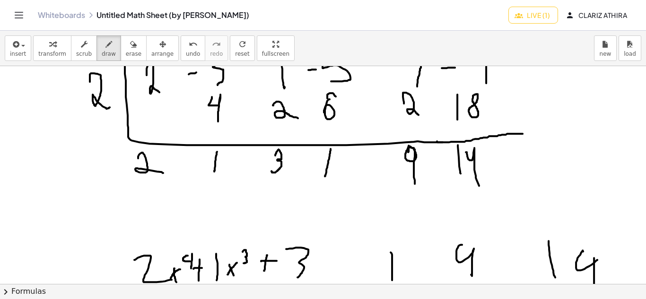
scroll to position [1581, 37]
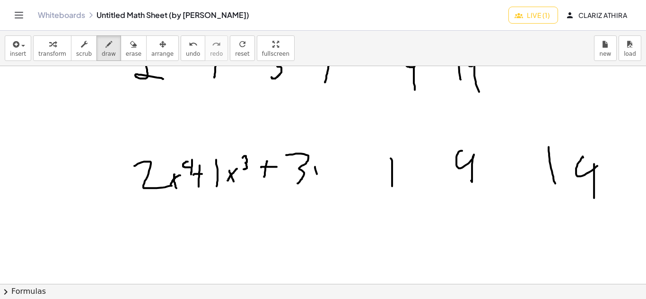
drag, startPoint x: 315, startPoint y: 167, endPoint x: 320, endPoint y: 182, distance: 15.1
drag, startPoint x: 324, startPoint y: 172, endPoint x: 313, endPoint y: 183, distance: 15.4
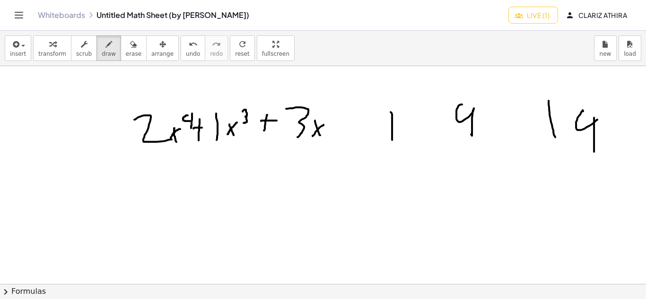
scroll to position [1628, 37]
drag, startPoint x: 328, startPoint y: 112, endPoint x: 338, endPoint y: 120, distance: 13.4
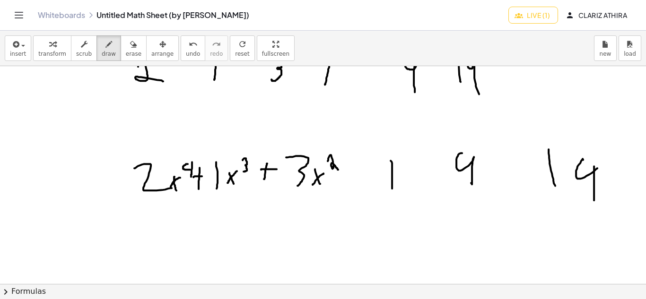
scroll to position [1534, 37]
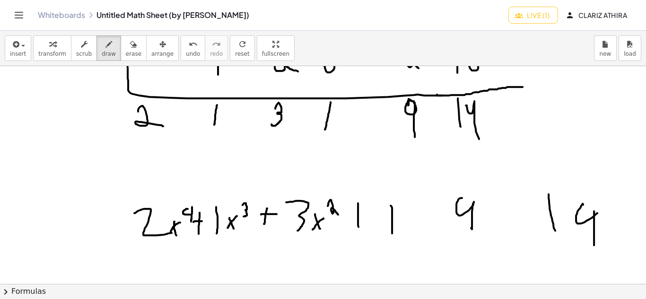
drag, startPoint x: 358, startPoint y: 203, endPoint x: 357, endPoint y: 218, distance: 14.2
drag, startPoint x: 352, startPoint y: 212, endPoint x: 365, endPoint y: 214, distance: 12.9
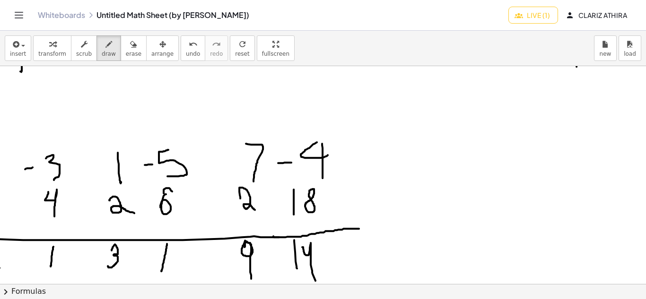
scroll to position [1534, 201]
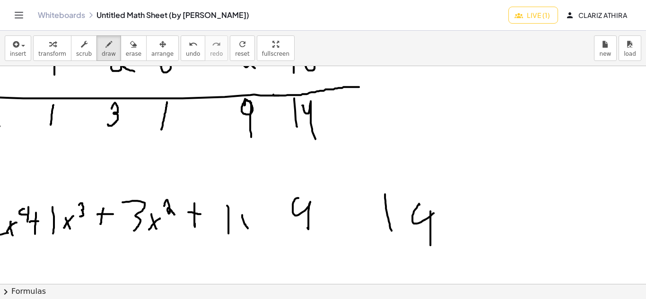
drag, startPoint x: 242, startPoint y: 215, endPoint x: 252, endPoint y: 214, distance: 9.6
drag, startPoint x: 246, startPoint y: 219, endPoint x: 255, endPoint y: 211, distance: 12.4
drag, startPoint x: 270, startPoint y: 202, endPoint x: 267, endPoint y: 215, distance: 12.6
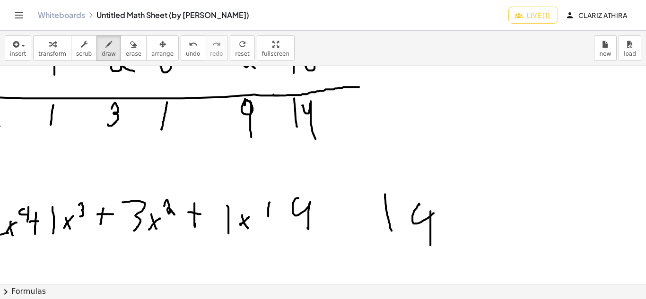
drag, startPoint x: 263, startPoint y: 208, endPoint x: 271, endPoint y: 208, distance: 7.6
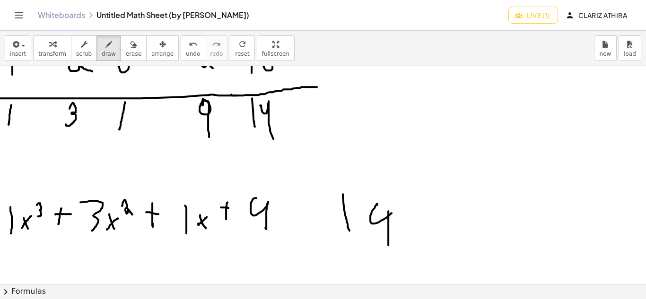
scroll to position [1628, 250]
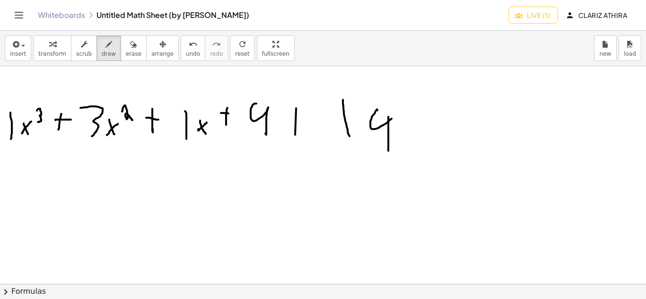
drag, startPoint x: 281, startPoint y: 123, endPoint x: 294, endPoint y: 124, distance: 12.4
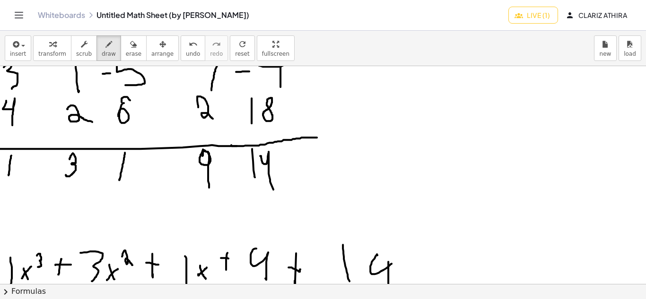
scroll to position [1534, 250]
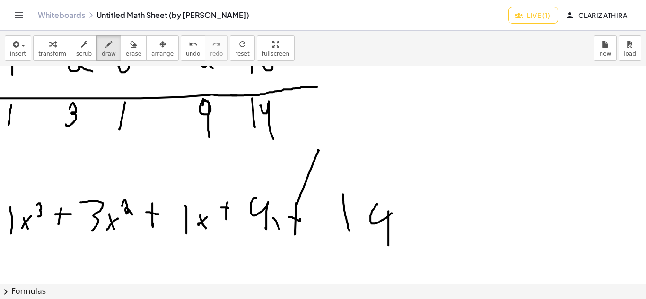
drag, startPoint x: 266, startPoint y: 218, endPoint x: 272, endPoint y: 229, distance: 12.7
drag, startPoint x: 272, startPoint y: 218, endPoint x: 265, endPoint y: 226, distance: 10.1
drag, startPoint x: 247, startPoint y: 200, endPoint x: 257, endPoint y: 203, distance: 10.9
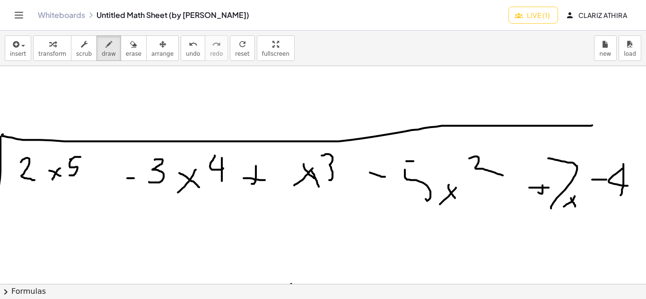
scroll to position [1250, 250]
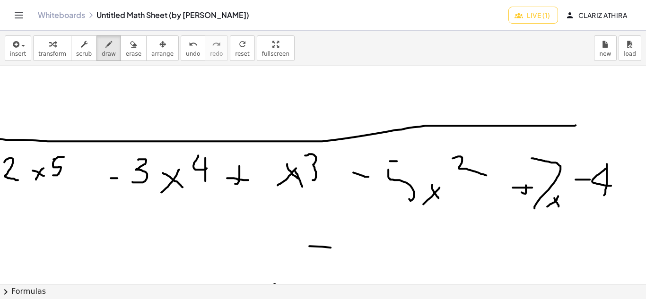
click at [189, 48] on icon "undo" at bounding box center [193, 44] width 9 height 11
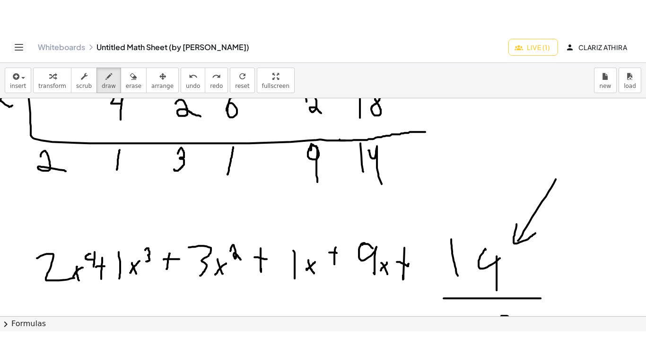
scroll to position [1515, 134]
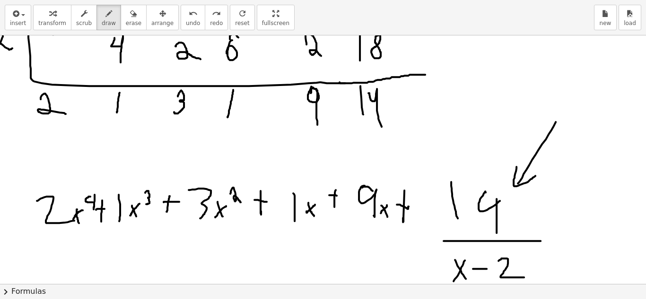
click at [266, 84] on div "**********" at bounding box center [323, 149] width 646 height 299
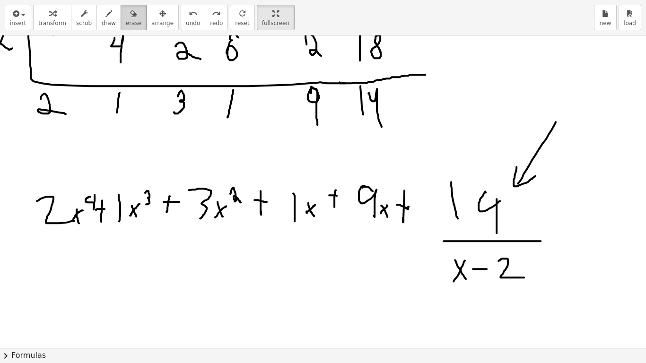
click at [121, 7] on button "erase" at bounding box center [134, 18] width 26 height 26
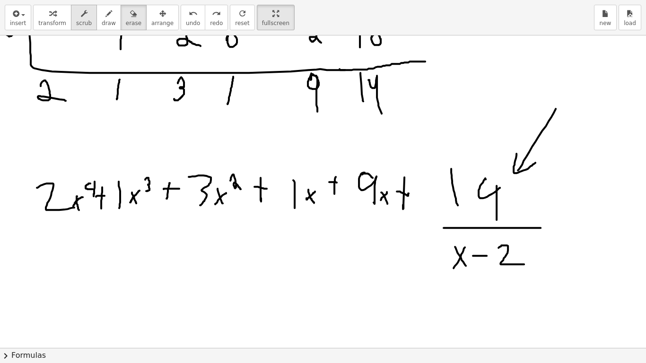
scroll to position [1615, 134]
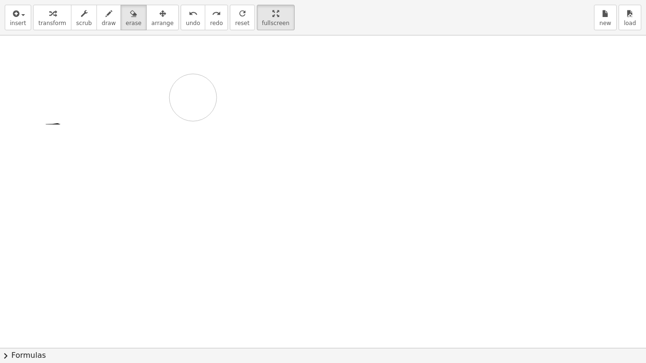
drag, startPoint x: 446, startPoint y: 191, endPoint x: 0, endPoint y: 202, distance: 445.7
drag, startPoint x: 61, startPoint y: 247, endPoint x: 492, endPoint y: 61, distance: 469.5
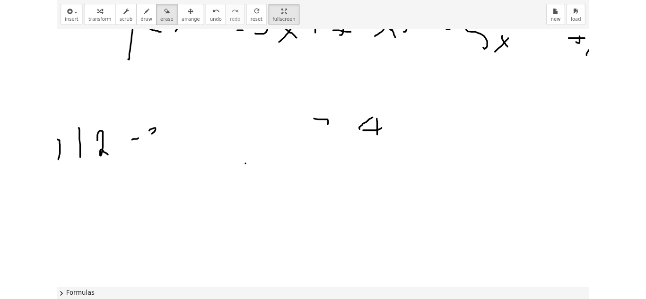
scroll to position [1331, 134]
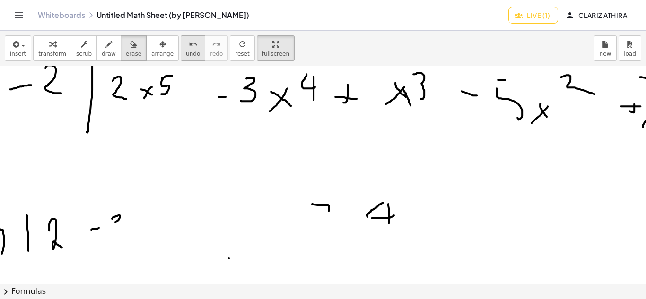
click at [186, 44] on div "undo" at bounding box center [193, 43] width 14 height 11
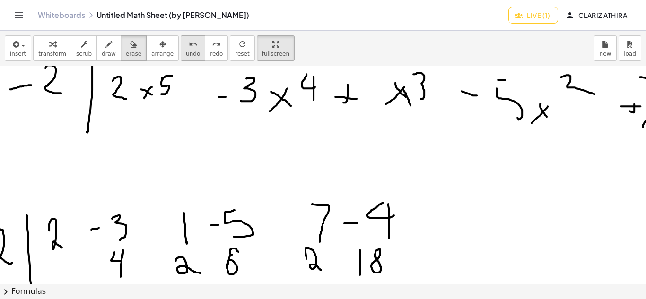
click at [186, 44] on div "undo" at bounding box center [193, 43] width 14 height 11
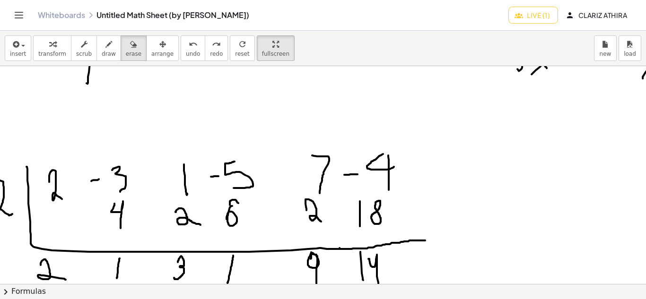
scroll to position [1426, 134]
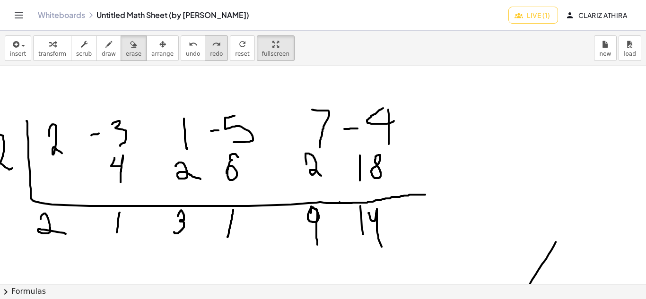
click at [212, 48] on icon "redo" at bounding box center [216, 44] width 9 height 11
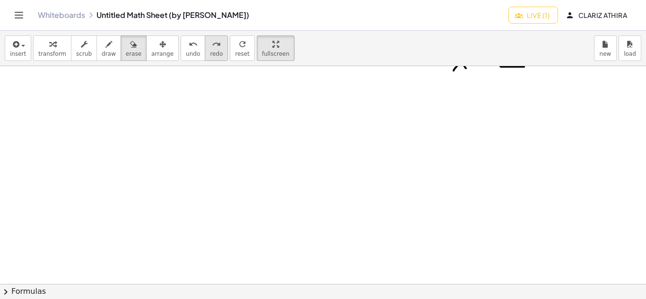
click at [210, 53] on span "redo" at bounding box center [216, 54] width 13 height 7
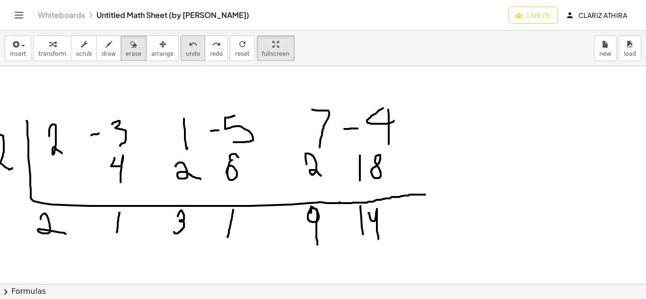
click at [189, 48] on icon "undo" at bounding box center [193, 44] width 9 height 11
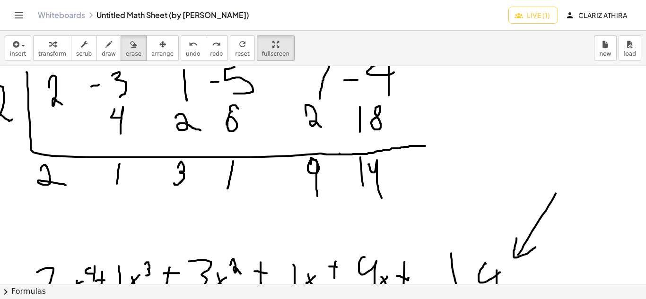
scroll to position [1520, 134]
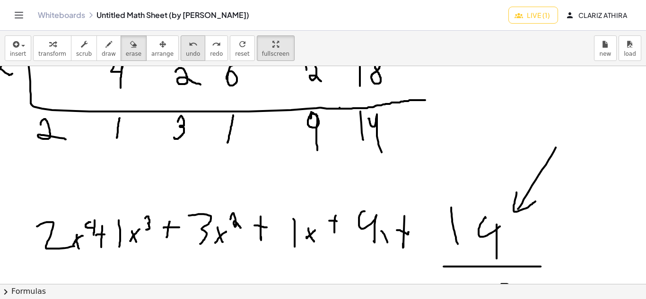
click at [181, 50] on button "undo undo" at bounding box center [193, 48] width 25 height 26
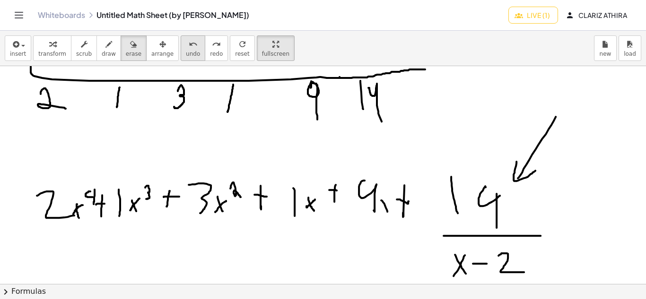
scroll to position [1568, 134]
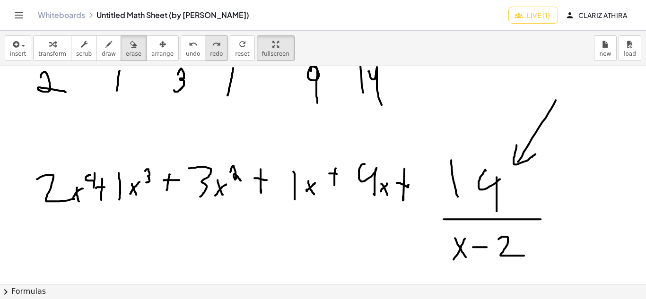
click at [212, 41] on icon "redo" at bounding box center [216, 44] width 9 height 11
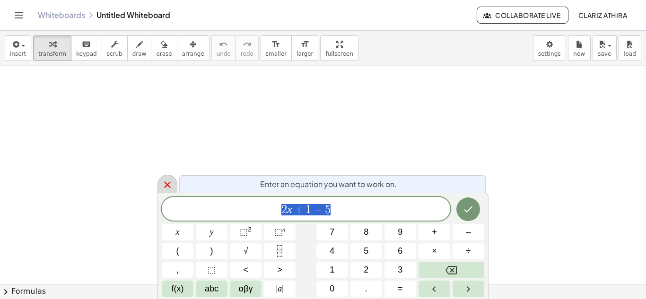
click at [158, 186] on div at bounding box center [168, 184] width 20 height 18
